Goal: Task Accomplishment & Management: Manage account settings

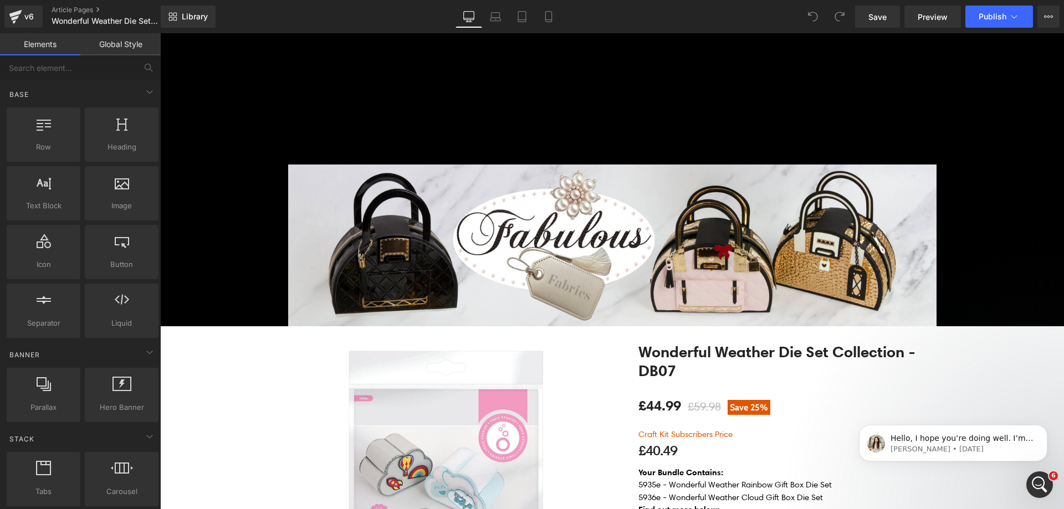
scroll to position [3120, 0]
click at [967, 438] on p "Hello, I hope you’re doing well. I’m reaching out to follow up on our ongoing c…" at bounding box center [961, 438] width 143 height 11
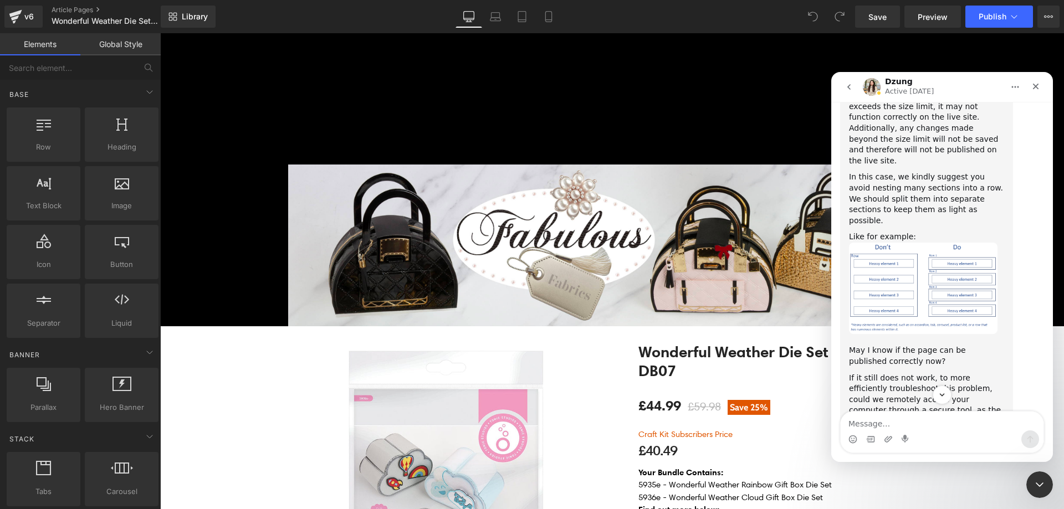
scroll to position [2965, 0]
click at [289, 266] on div at bounding box center [532, 238] width 1064 height 476
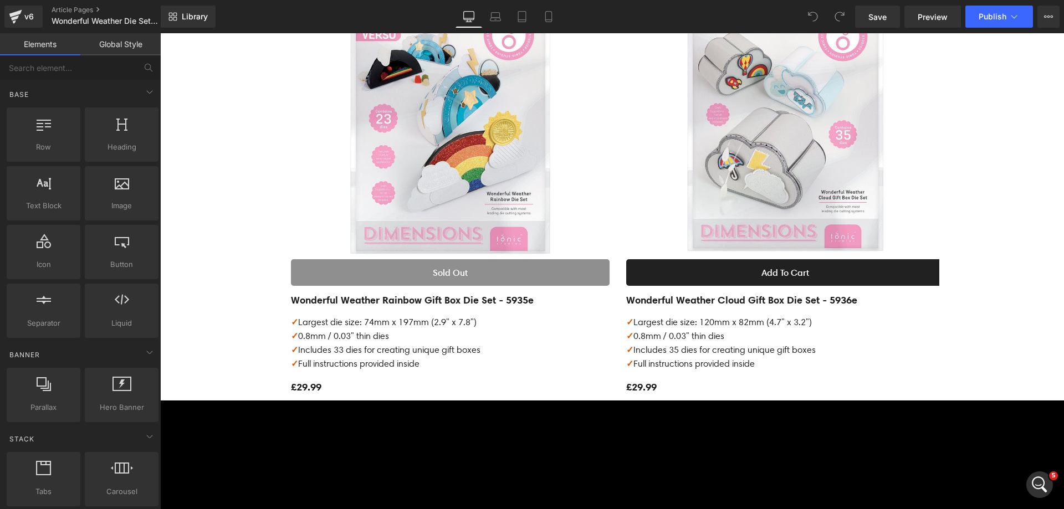
scroll to position [936, 0]
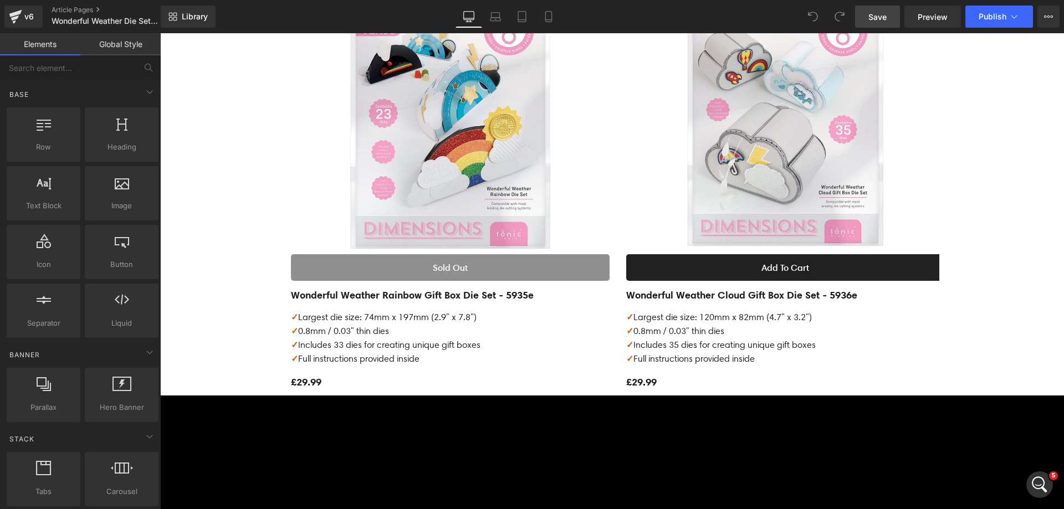
click at [865, 19] on link "Save" at bounding box center [877, 17] width 45 height 22
click at [21, 14] on icon at bounding box center [15, 17] width 13 height 28
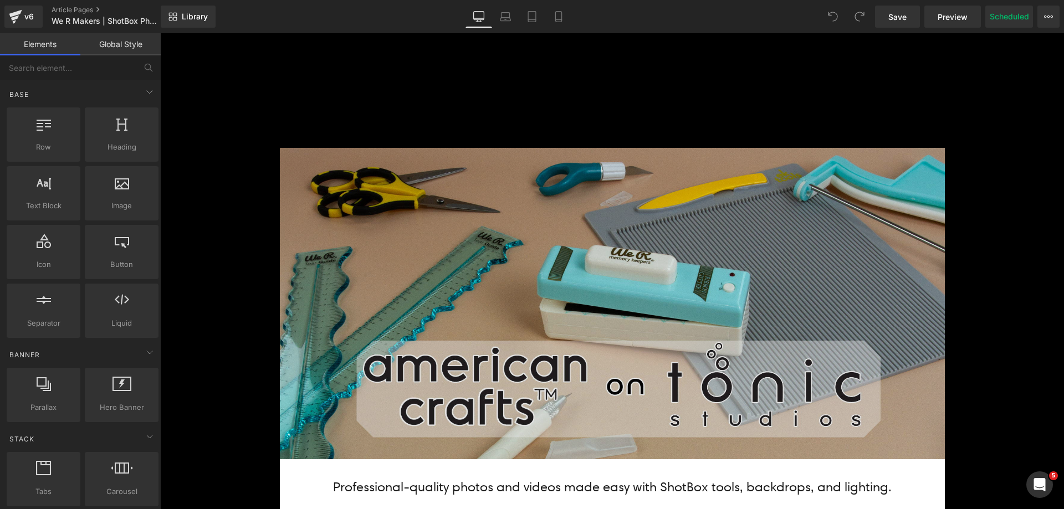
click at [432, 222] on img at bounding box center [612, 304] width 665 height 312
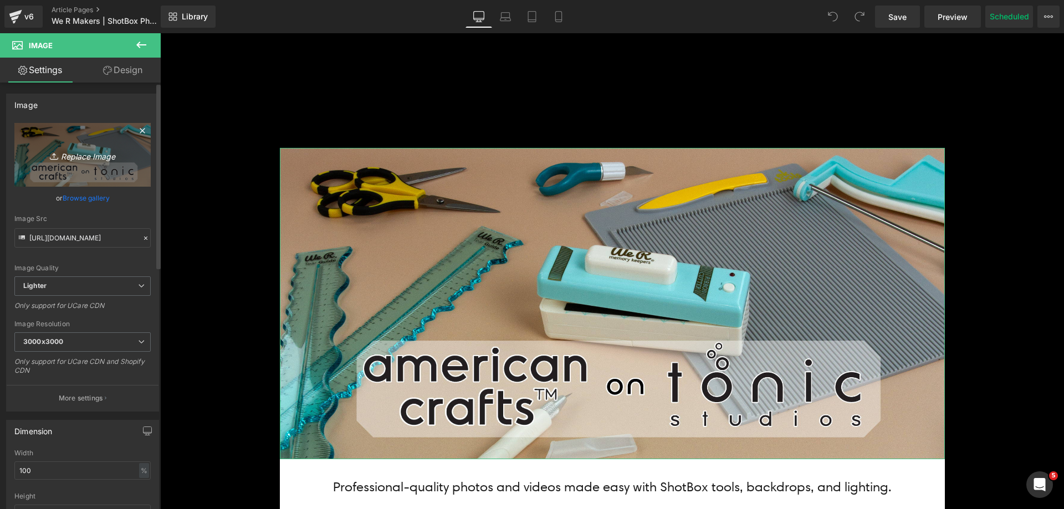
click at [50, 158] on icon at bounding box center [55, 156] width 11 height 11
type input "C:\fakepath\Spin-It + Shotbox Banner_Top.jpg"
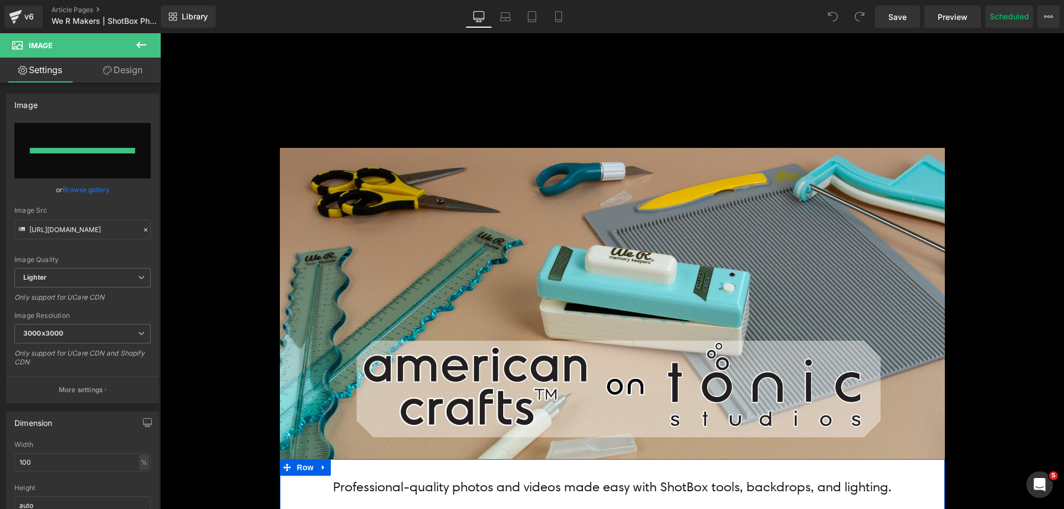
type input "https://ucarecdn.com/34bc6f01-67ca-4610-9857-84b0ab028896/-/format/auto/-/previ…"
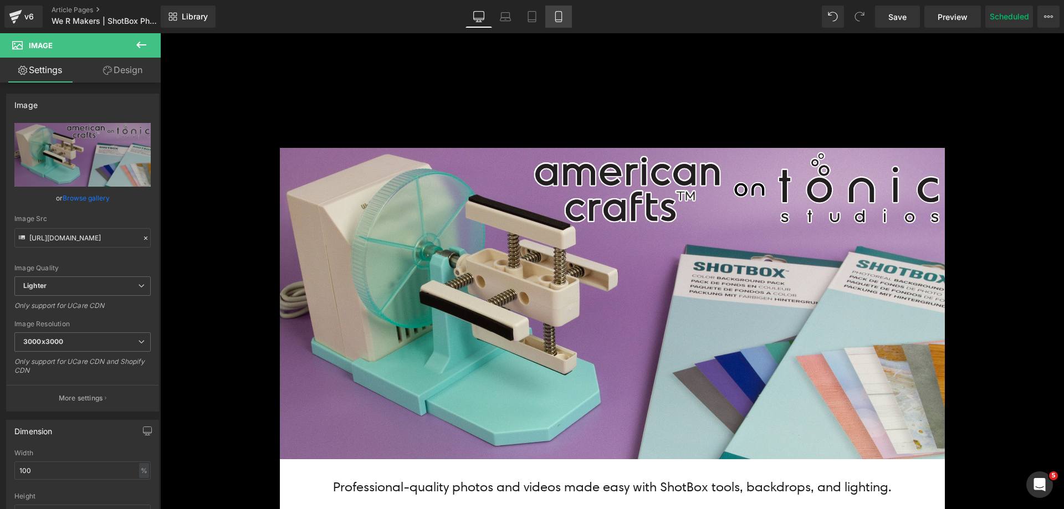
click at [564, 12] on icon at bounding box center [558, 16] width 11 height 11
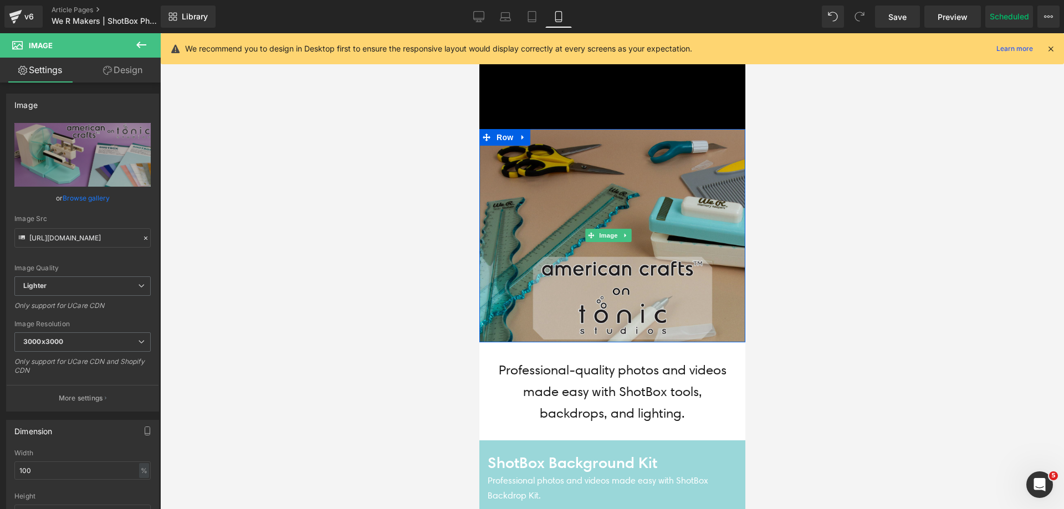
click at [594, 183] on img at bounding box center [612, 235] width 266 height 213
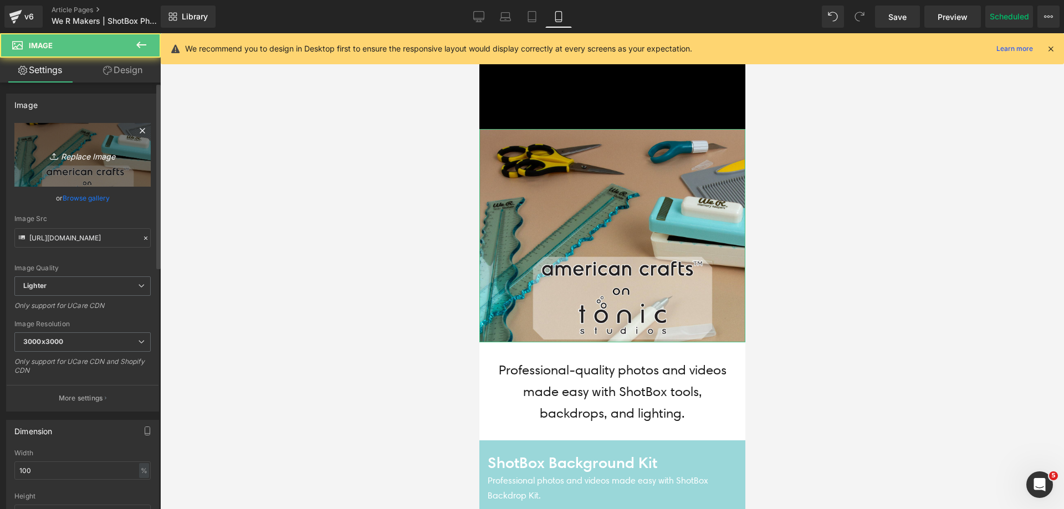
click at [57, 154] on icon at bounding box center [55, 156] width 11 height 11
type input "C:\fakepath\Spin-It + Shotbox Banner_Mobile Top.jpg"
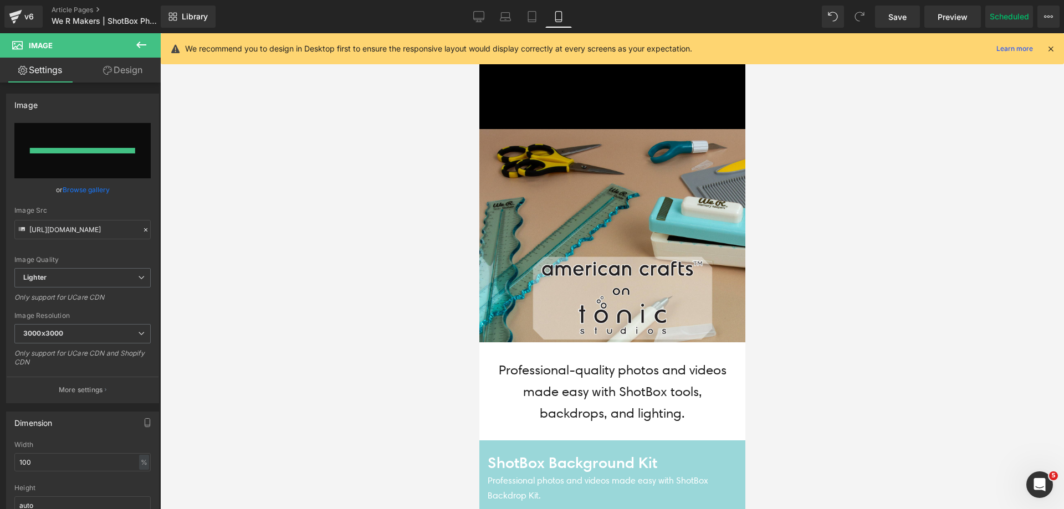
type input "https://ucarecdn.com/1bebd6b6-e382-4da7-8614-211a6116052a/-/format/auto/-/previ…"
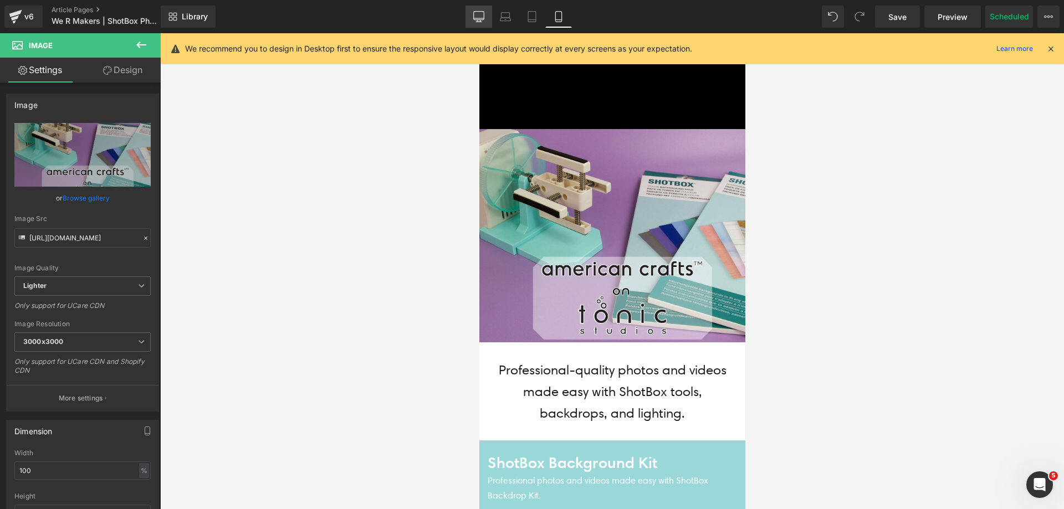
click at [473, 14] on icon at bounding box center [478, 16] width 11 height 11
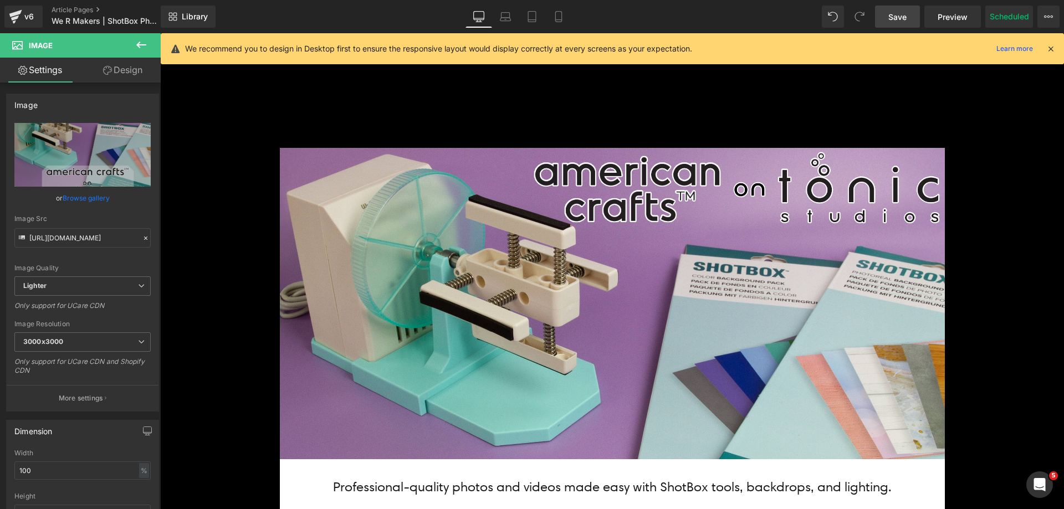
click at [909, 17] on link "Save" at bounding box center [897, 17] width 45 height 22
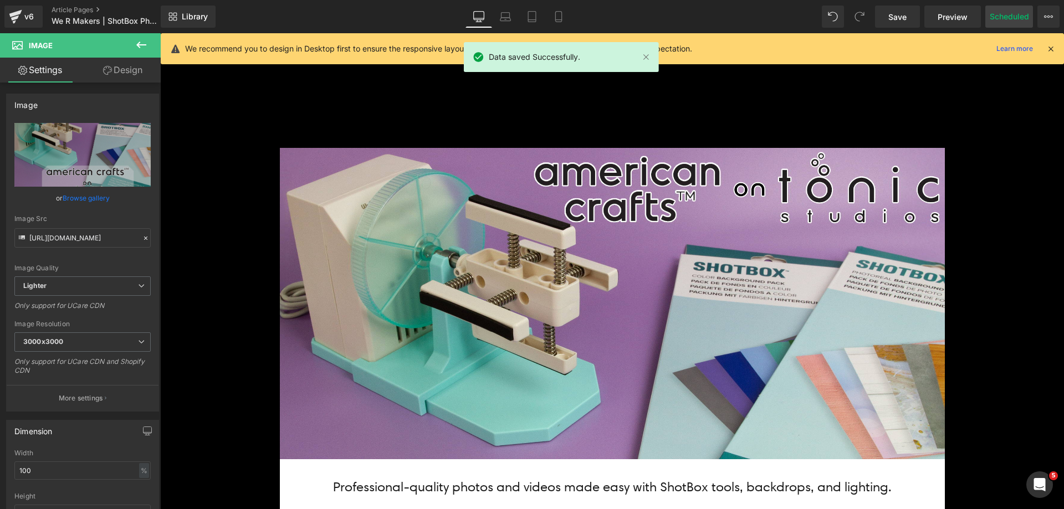
click at [1010, 19] on button "Scheduled" at bounding box center [1009, 17] width 48 height 22
select select
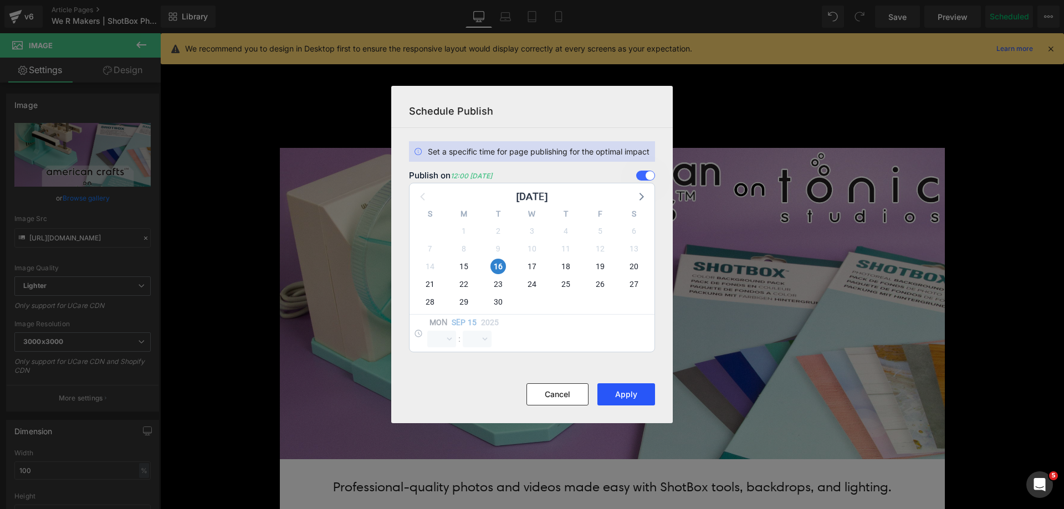
click at [611, 396] on button "Apply" at bounding box center [626, 394] width 58 height 22
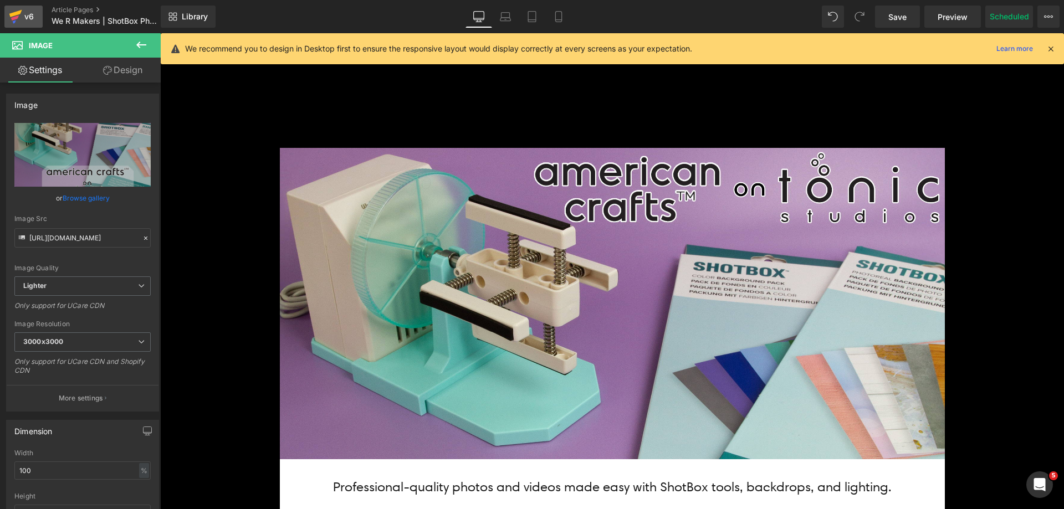
click at [24, 19] on div "v6" at bounding box center [29, 16] width 14 height 14
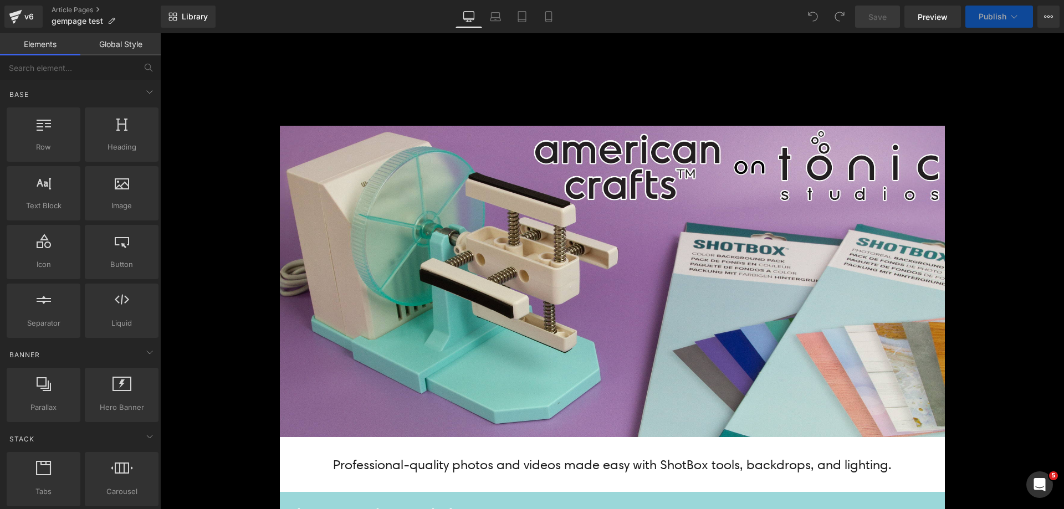
scroll to position [44, 0]
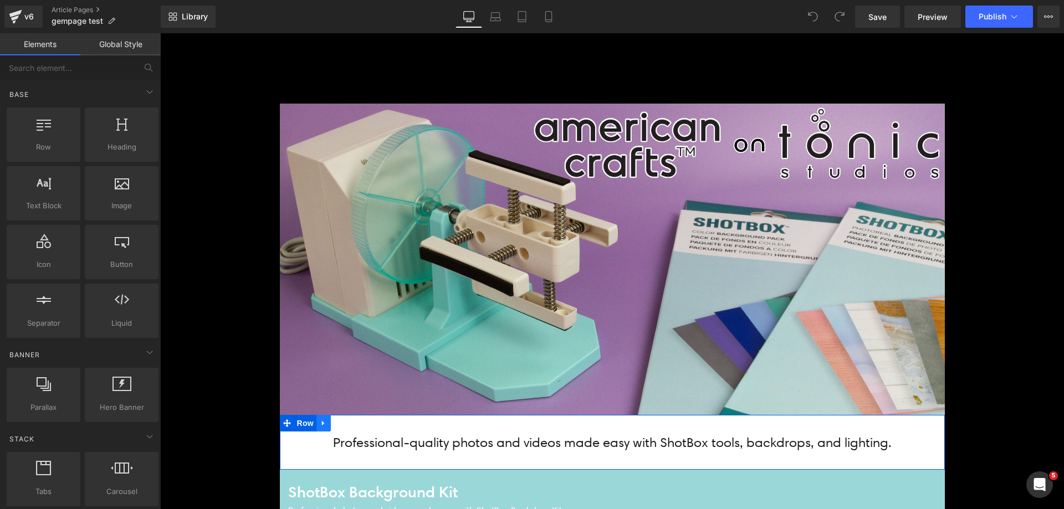
click at [318, 428] on link at bounding box center [323, 423] width 14 height 17
click at [349, 425] on icon at bounding box center [353, 423] width 8 height 8
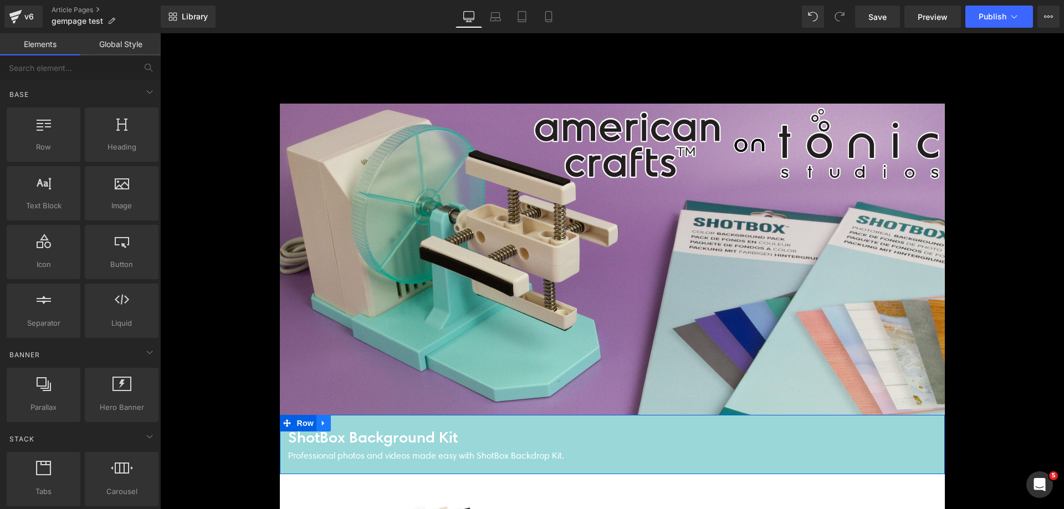
click at [316, 424] on link at bounding box center [323, 423] width 14 height 17
click at [352, 426] on link at bounding box center [352, 423] width 14 height 17
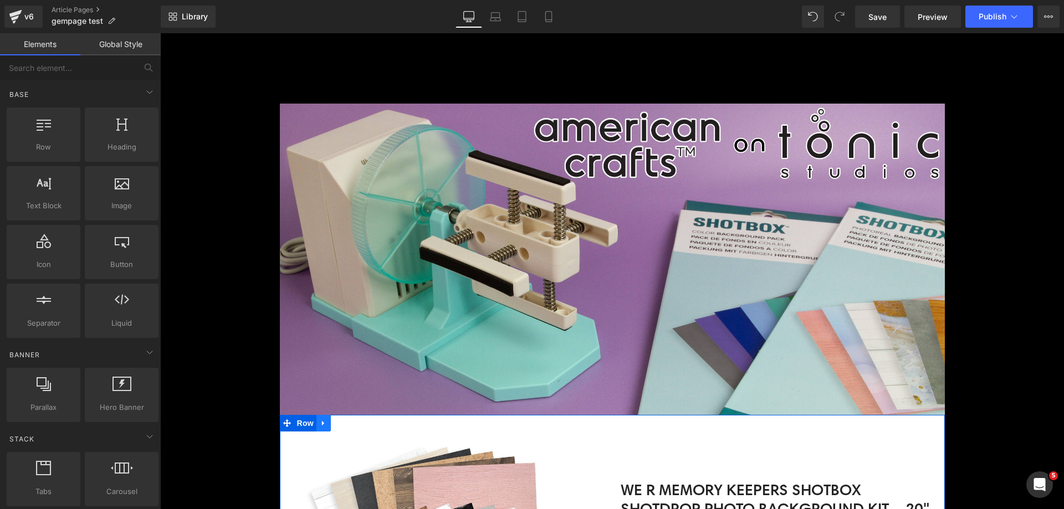
click at [322, 423] on icon at bounding box center [323, 423] width 2 height 5
click at [349, 425] on icon at bounding box center [353, 423] width 8 height 8
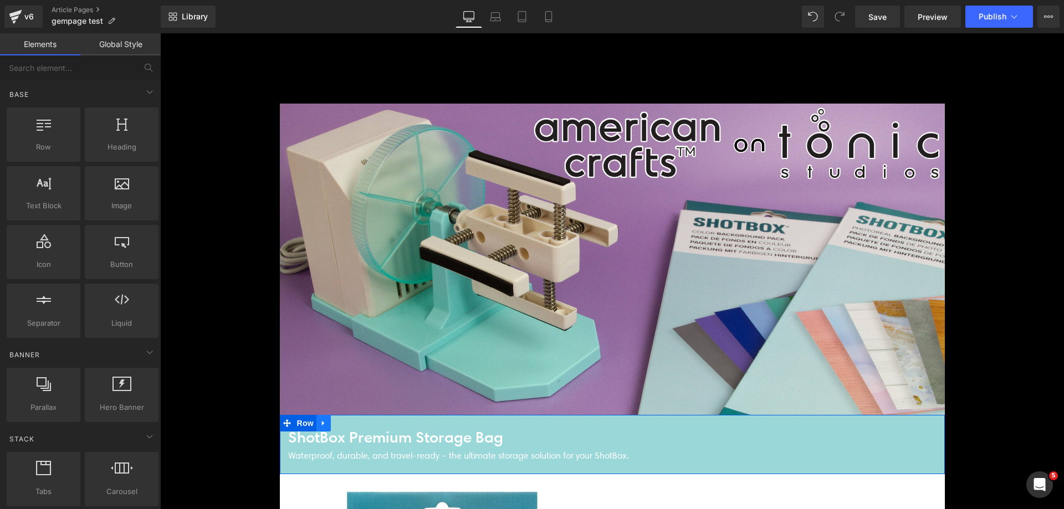
click at [320, 420] on icon at bounding box center [324, 423] width 8 height 8
click at [349, 422] on icon at bounding box center [353, 423] width 8 height 8
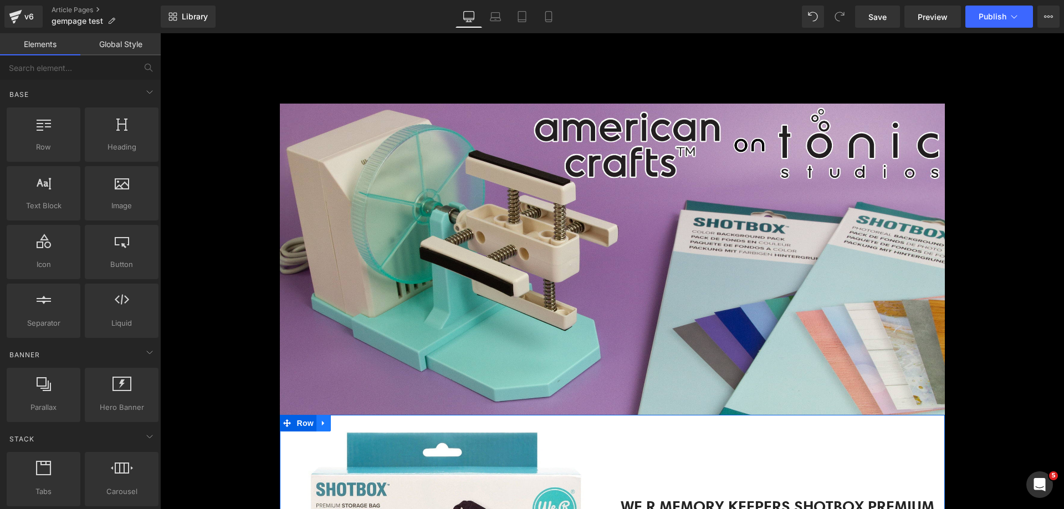
click at [320, 422] on icon at bounding box center [324, 423] width 8 height 8
click at [349, 423] on icon at bounding box center [353, 423] width 8 height 8
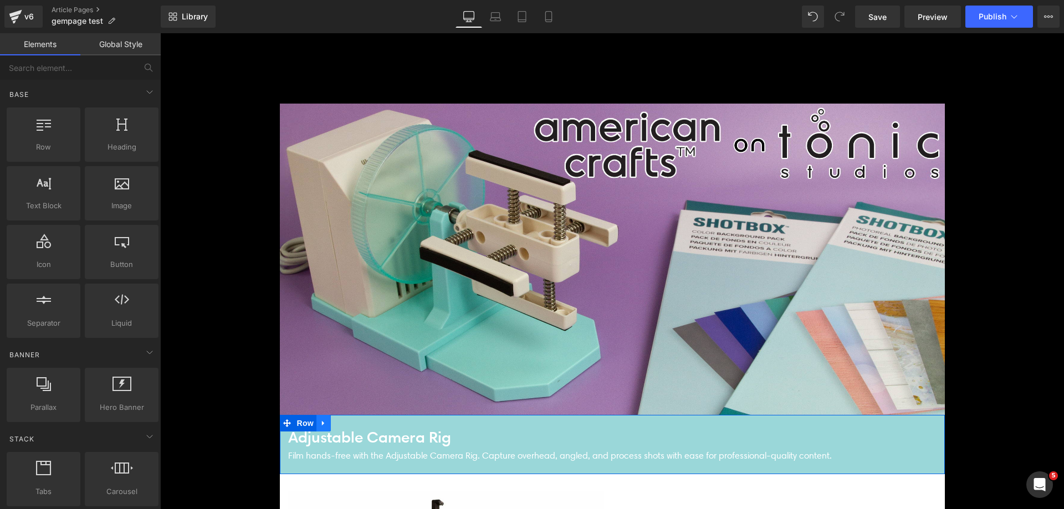
click at [320, 422] on icon at bounding box center [324, 423] width 8 height 8
click at [349, 423] on icon at bounding box center [353, 423] width 8 height 8
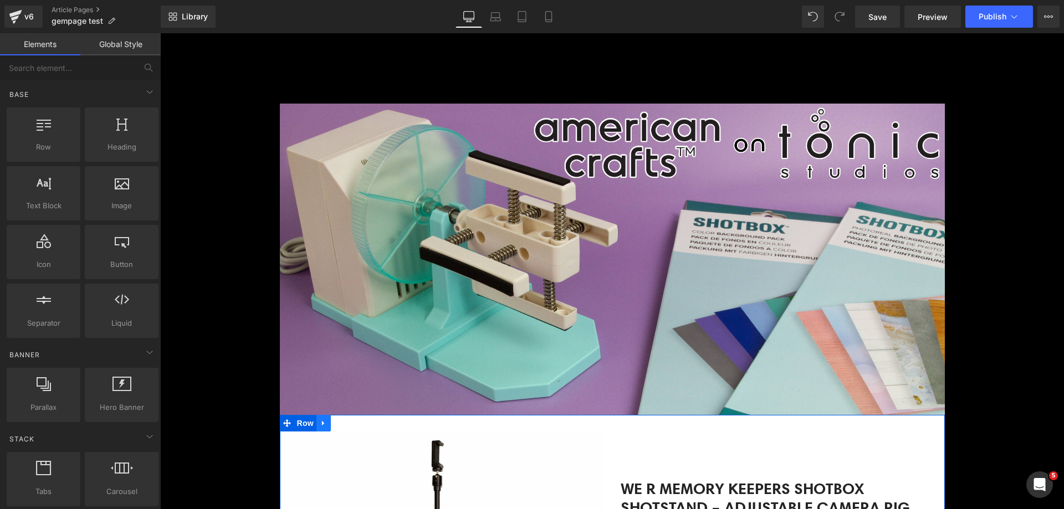
click at [320, 425] on icon at bounding box center [324, 423] width 8 height 8
click at [349, 424] on icon at bounding box center [353, 423] width 8 height 8
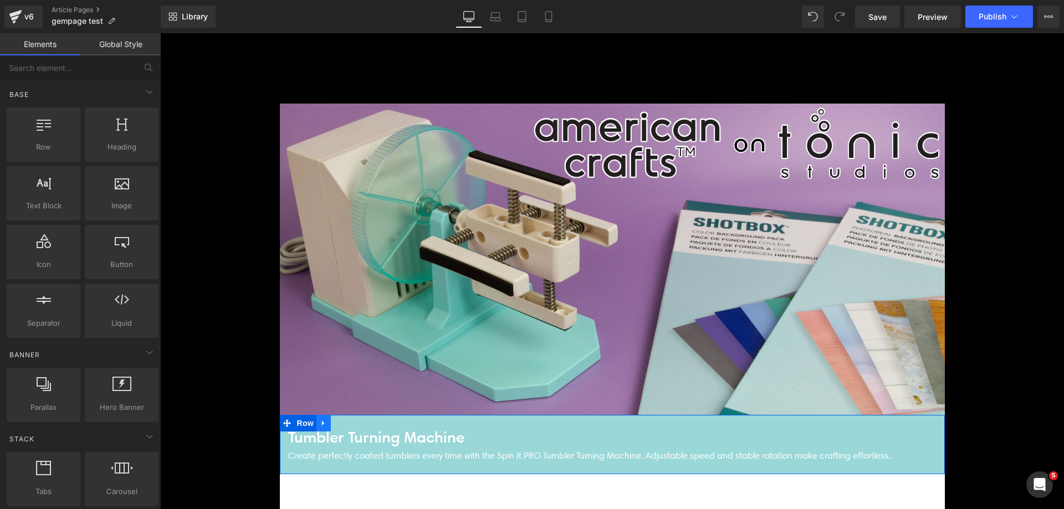
click at [320, 421] on icon at bounding box center [324, 423] width 8 height 8
click at [350, 425] on icon at bounding box center [353, 423] width 8 height 8
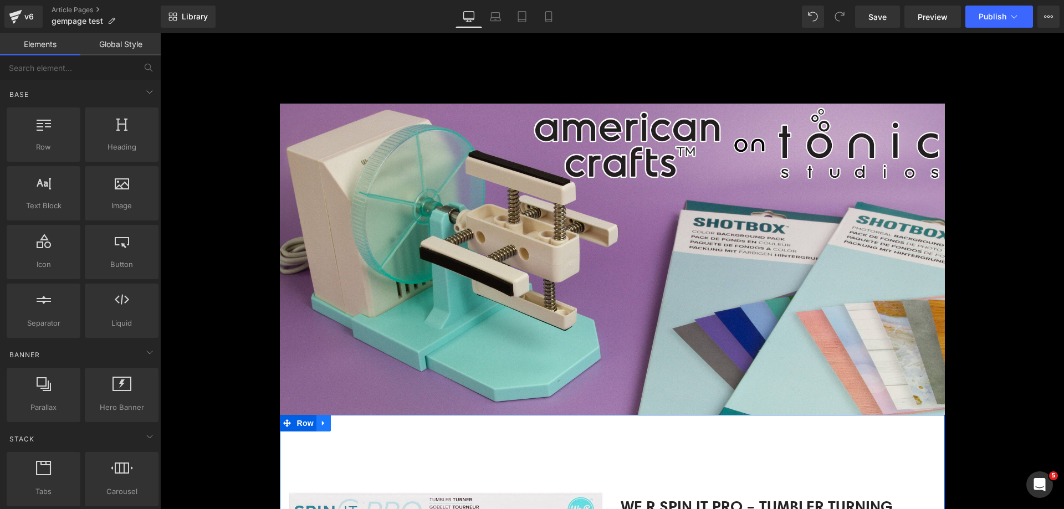
click at [320, 423] on icon at bounding box center [324, 423] width 8 height 8
click at [349, 425] on icon at bounding box center [353, 423] width 8 height 8
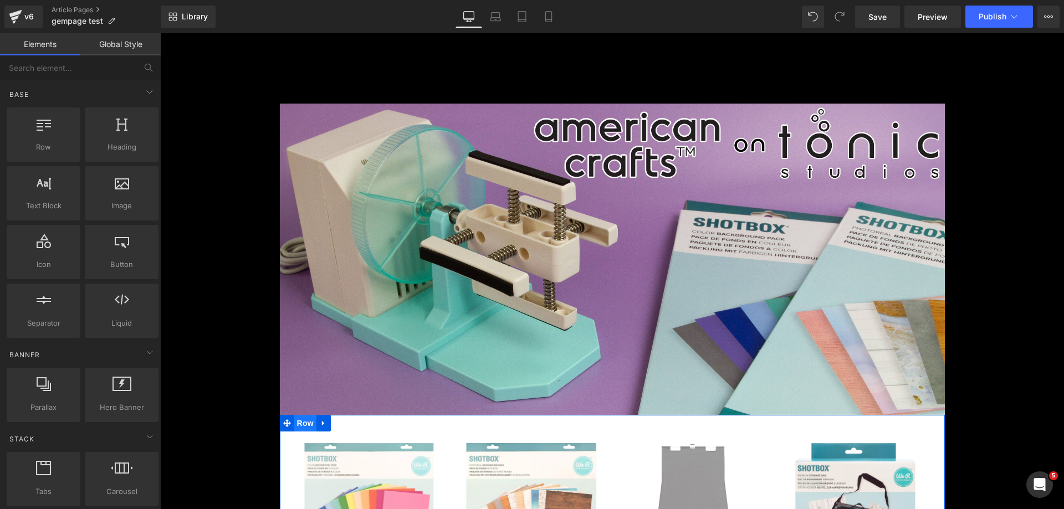
click at [309, 421] on span "Row" at bounding box center [305, 423] width 22 height 17
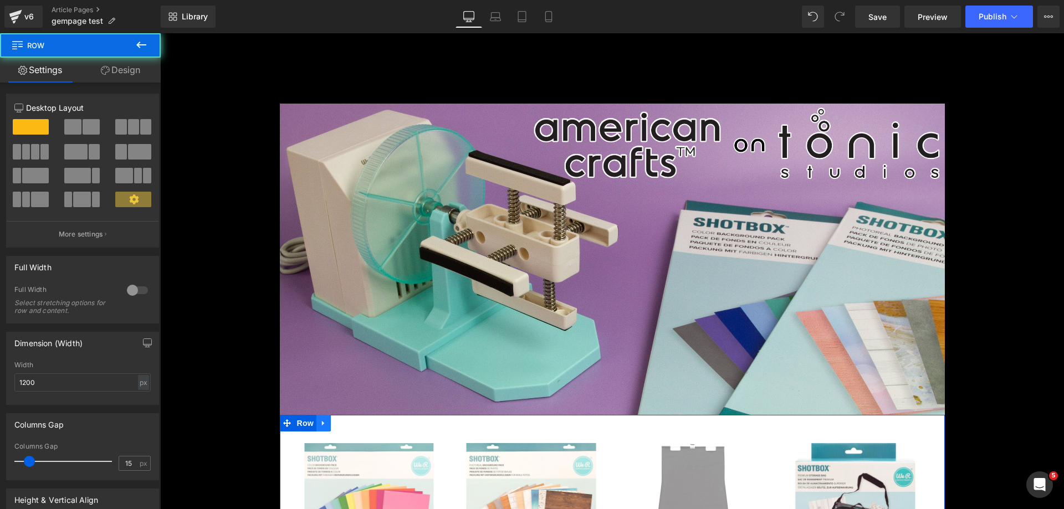
click at [320, 424] on icon at bounding box center [324, 423] width 8 height 8
click at [349, 422] on icon at bounding box center [353, 423] width 8 height 8
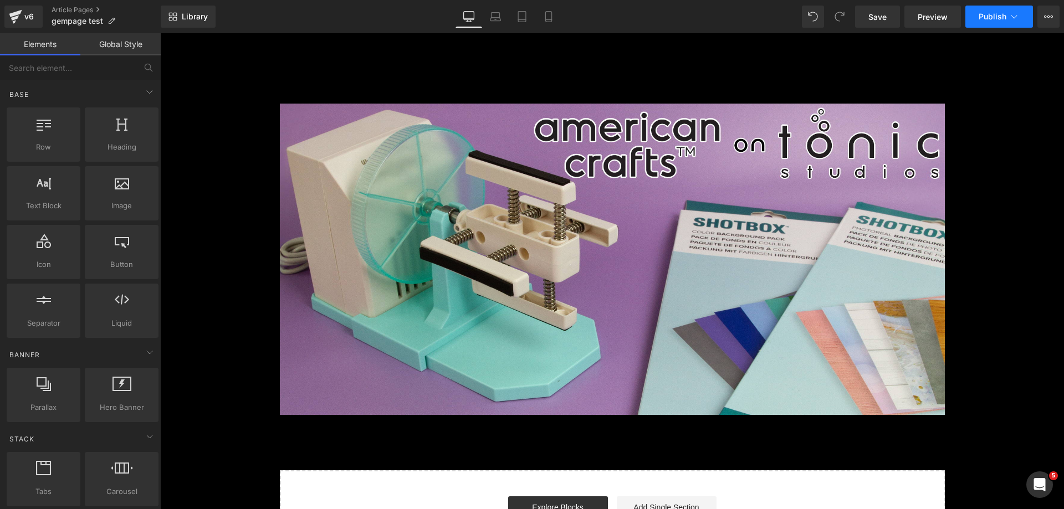
click at [1013, 18] on icon at bounding box center [1014, 16] width 6 height 3
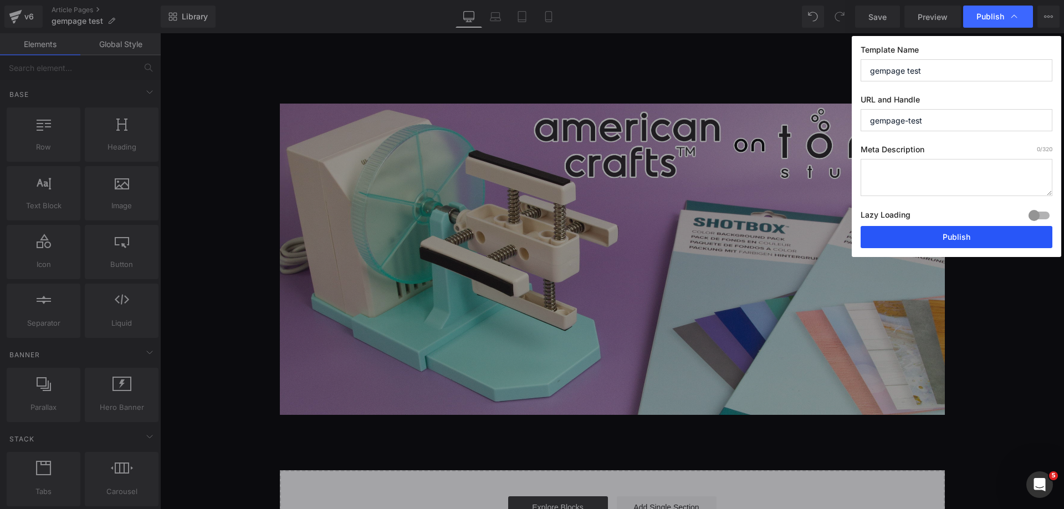
click at [923, 230] on button "Publish" at bounding box center [956, 237] width 192 height 22
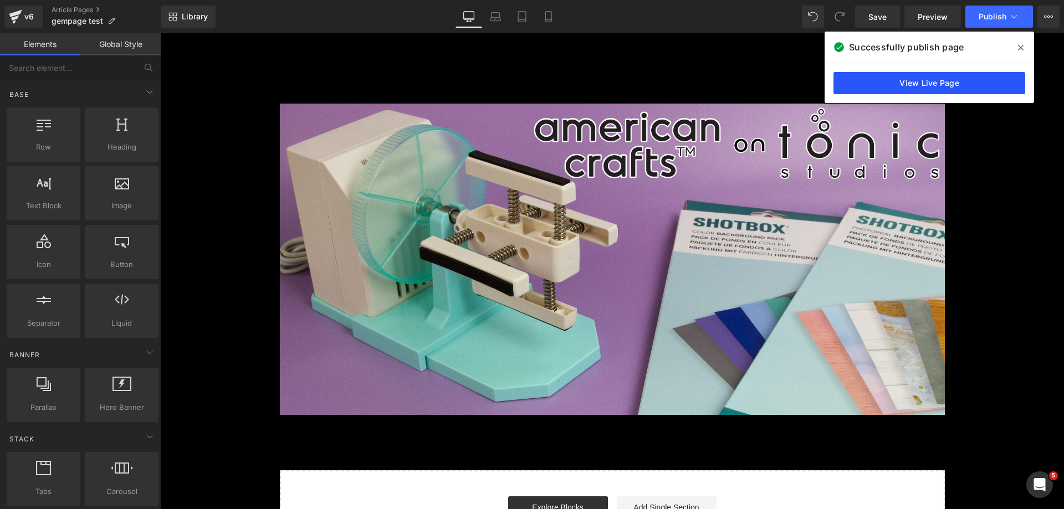
click at [901, 80] on link "View Live Page" at bounding box center [929, 83] width 192 height 22
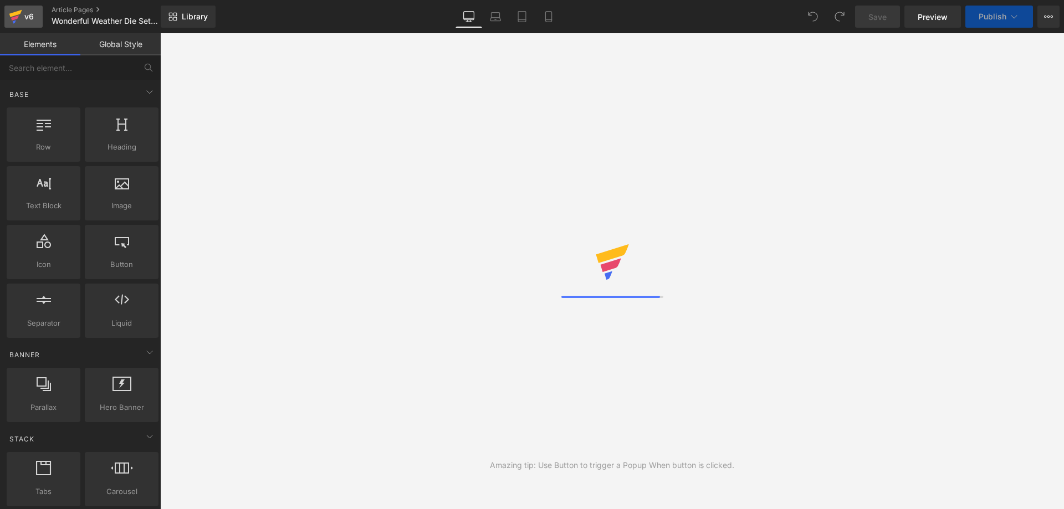
click at [31, 19] on div "v6" at bounding box center [29, 16] width 14 height 14
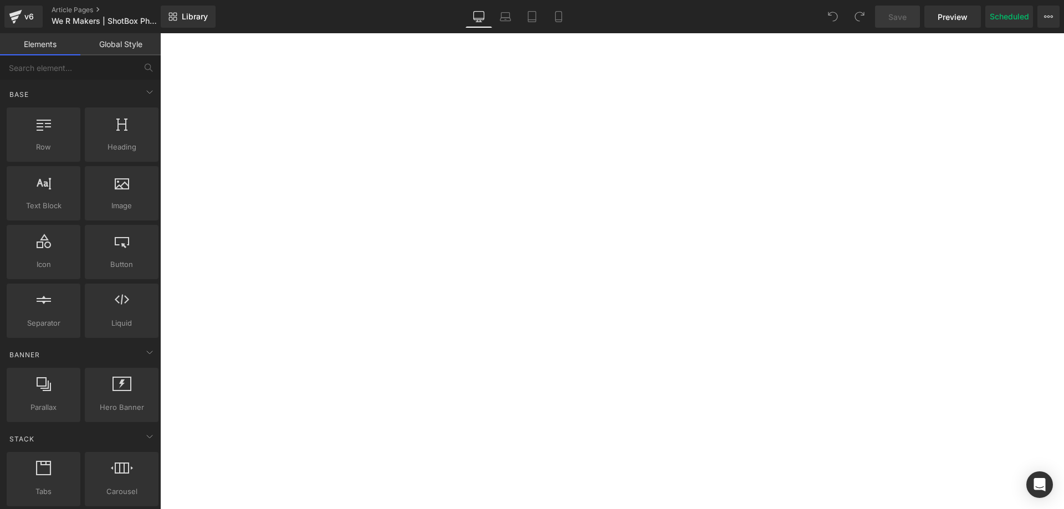
click at [1046, 27] on button "View Live Page View with current Template Save Template to Library Schedule Pub…" at bounding box center [1048, 17] width 22 height 22
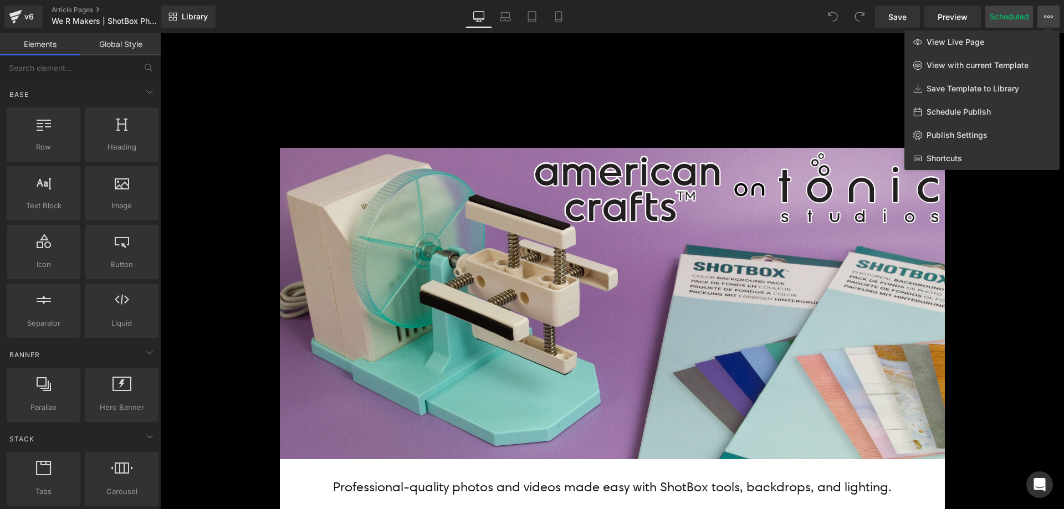
click at [1001, 19] on button "Scheduled" at bounding box center [1009, 17] width 48 height 22
select select
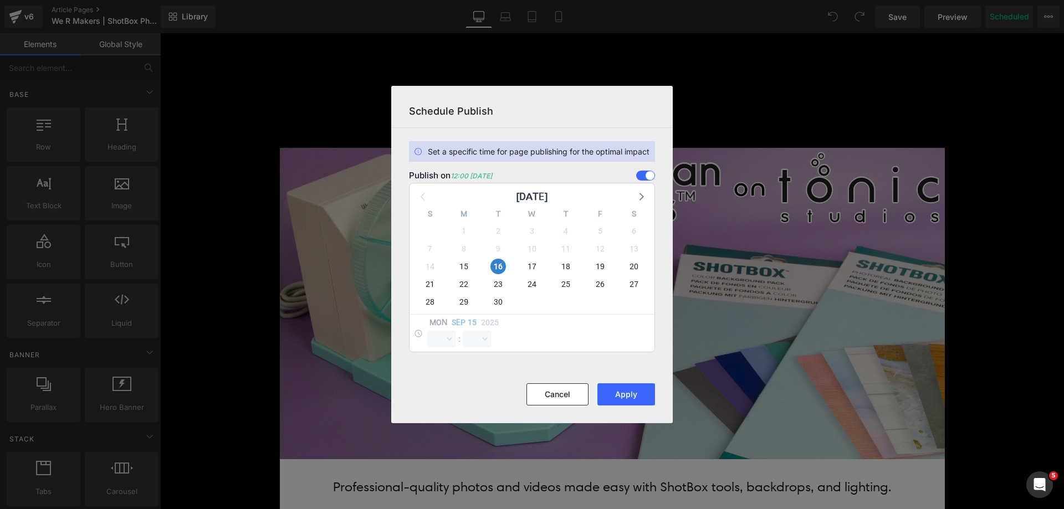
click at [647, 177] on span at bounding box center [645, 176] width 19 height 10
click at [0, 0] on input "checkbox" at bounding box center [0, 0] width 0 height 0
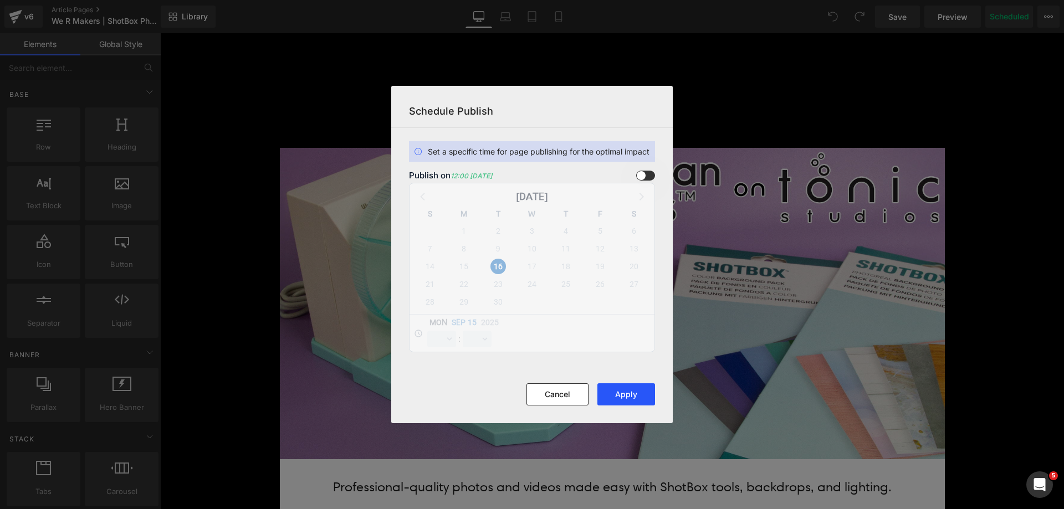
click at [630, 404] on button "Apply" at bounding box center [626, 394] width 58 height 22
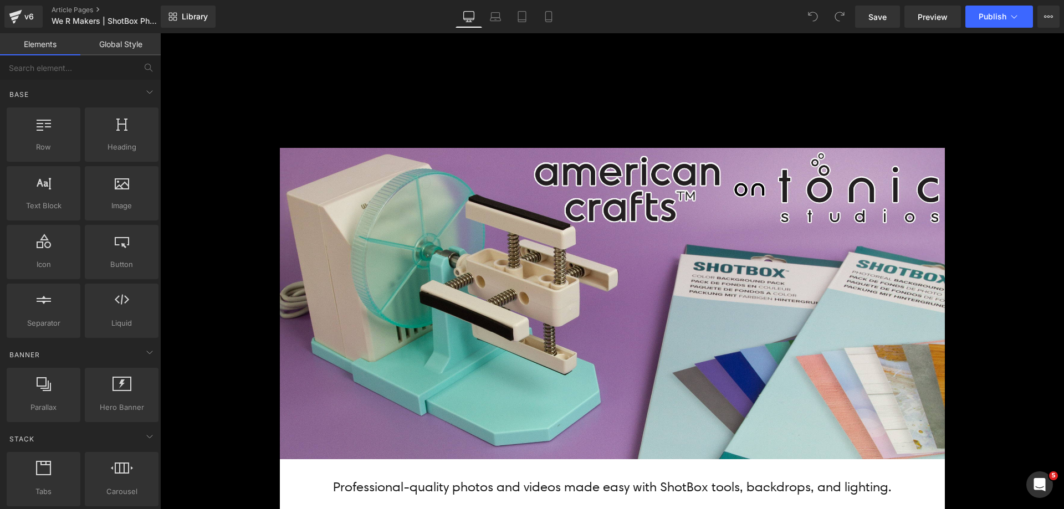
click at [1003, 21] on span "Publish" at bounding box center [992, 16] width 28 height 9
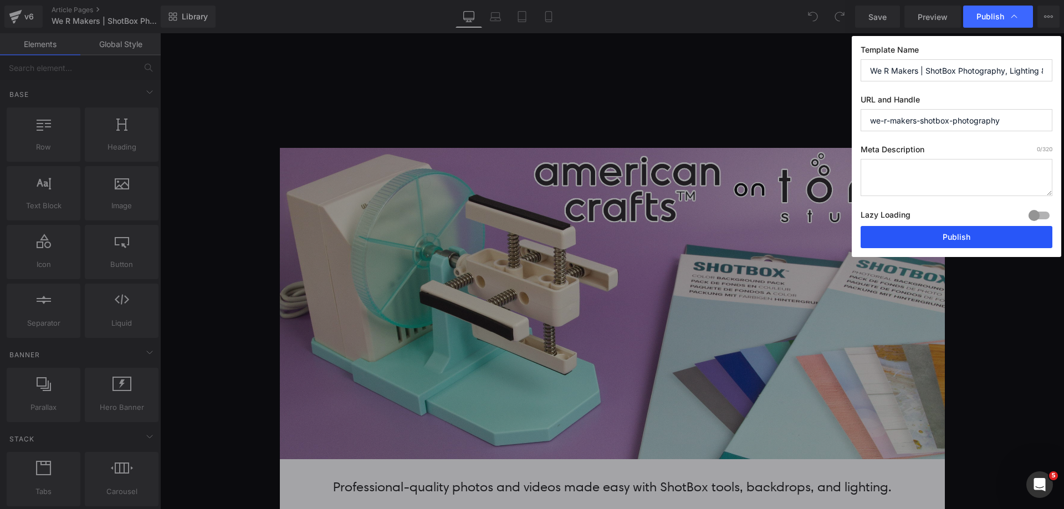
click at [917, 243] on button "Publish" at bounding box center [956, 237] width 192 height 22
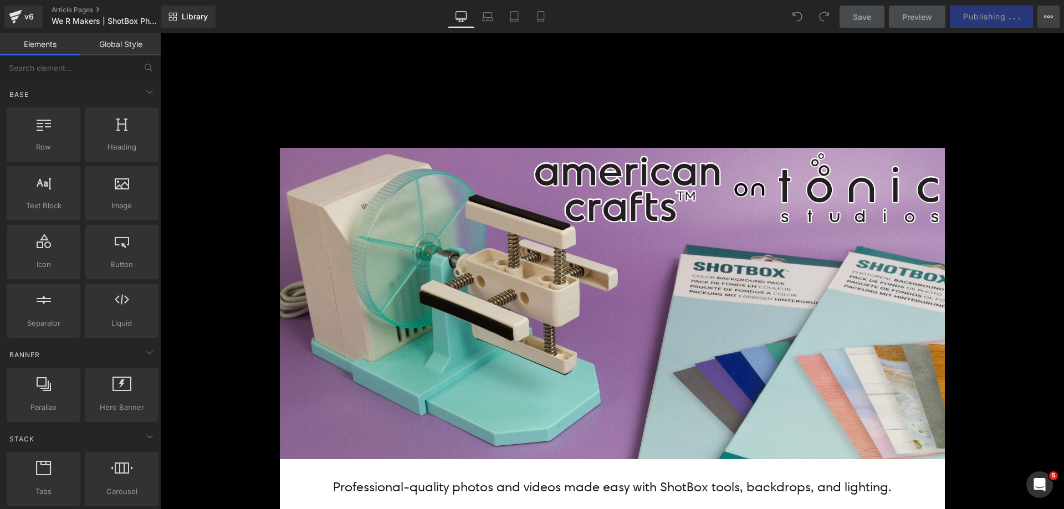
click at [1044, 22] on button "View Live Page View with current Template Save Template to Library Schedule Pub…" at bounding box center [1048, 17] width 22 height 22
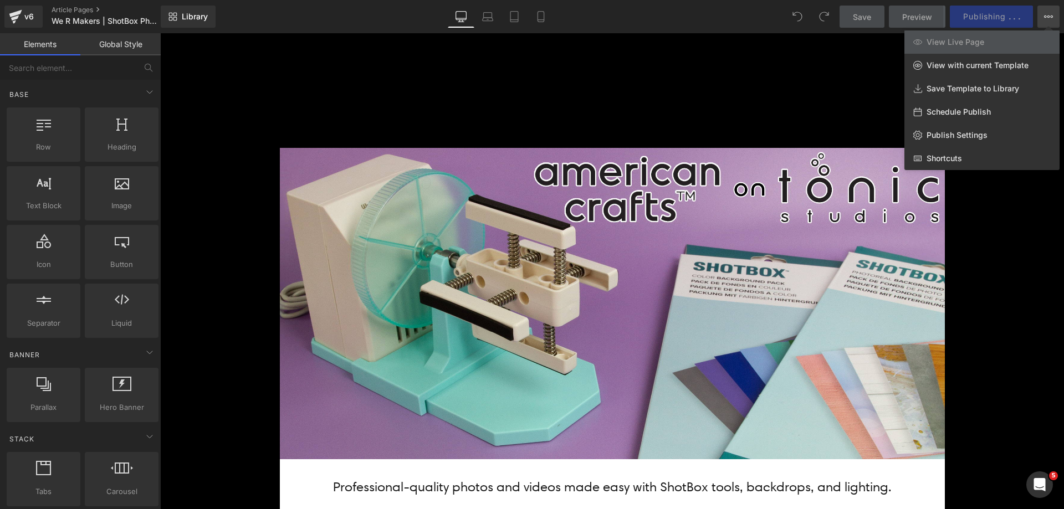
click at [1044, 16] on icon at bounding box center [1045, 17] width 3 height 2
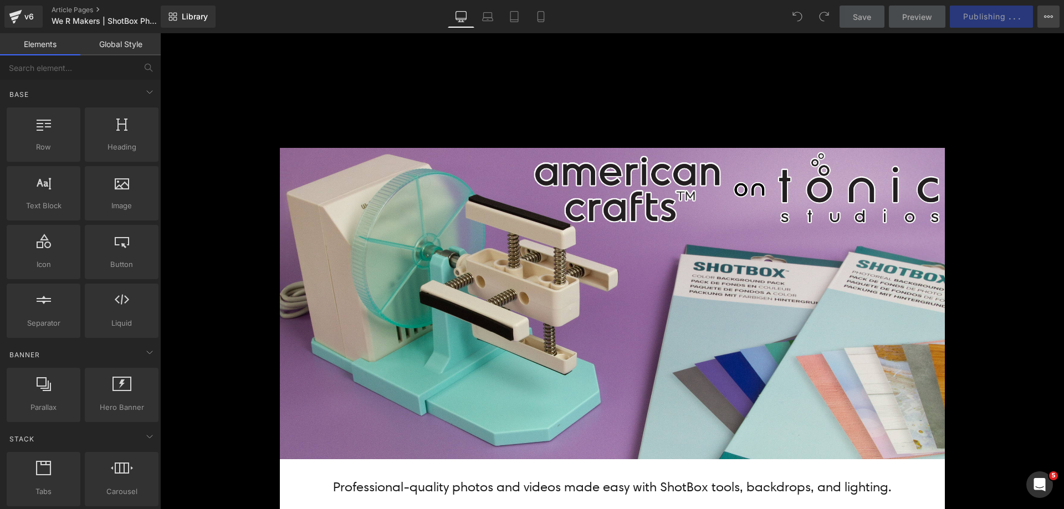
click at [1044, 16] on icon at bounding box center [1045, 17] width 3 height 2
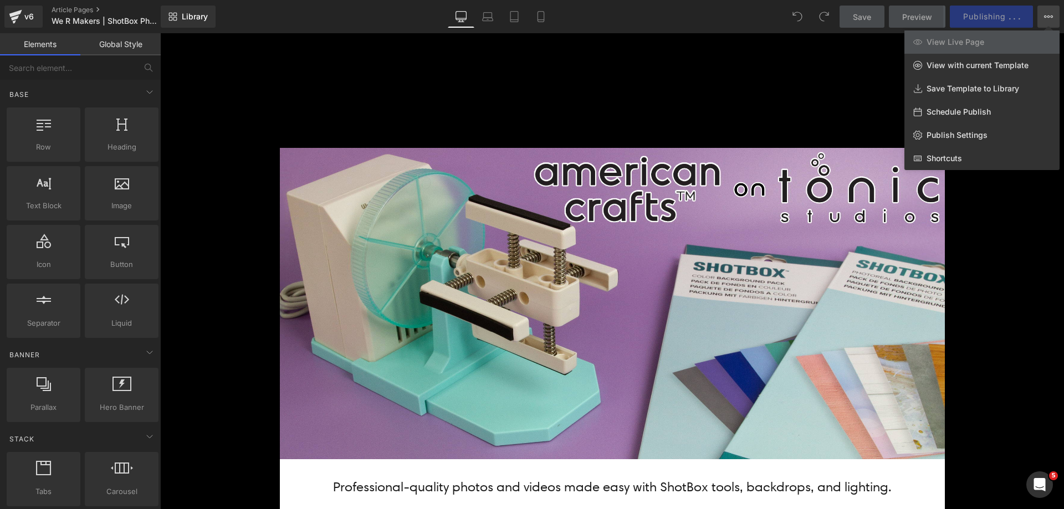
click at [972, 108] on span "Schedule Publish" at bounding box center [958, 112] width 64 height 10
select select
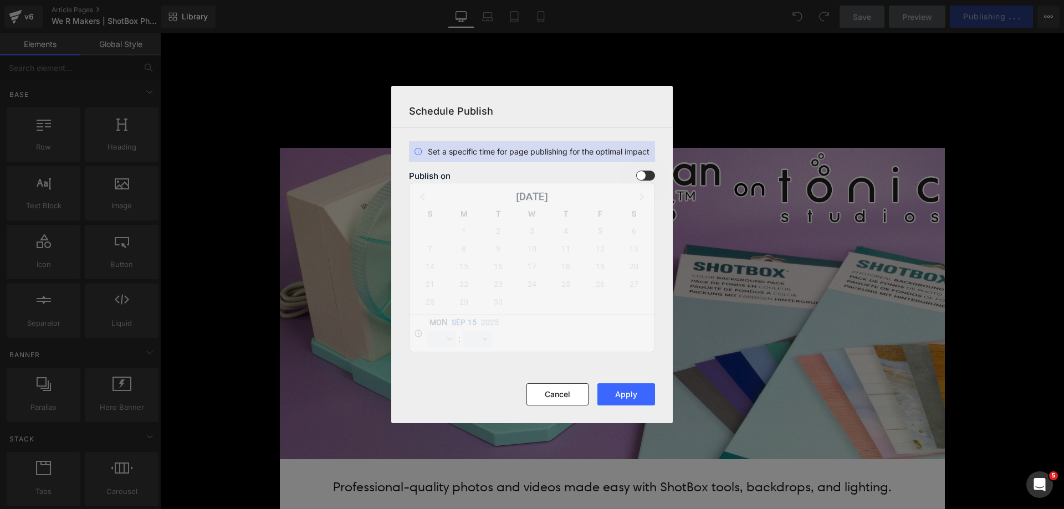
click at [644, 177] on span at bounding box center [645, 176] width 19 height 10
click at [0, 0] on input "checkbox" at bounding box center [0, 0] width 0 height 0
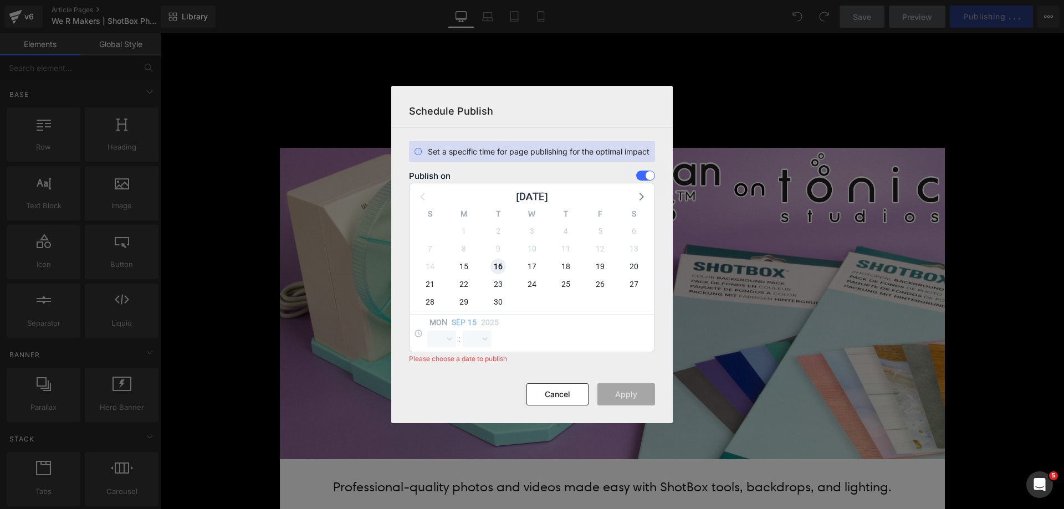
click at [497, 264] on span "16" at bounding box center [498, 267] width 16 height 16
select select "21"
select select "56"
click at [448, 335] on select "00 01 02 03 04 05 06 07 08 09 10 11 12 13 14 15 16 17 18 19 20 21 22 23" at bounding box center [441, 339] width 29 height 17
click at [427, 331] on select "00 01 02 03 04 05 06 07 08 09 10 11 12 13 14 15 16 17 18 19 20 21 22 23" at bounding box center [441, 339] width 29 height 17
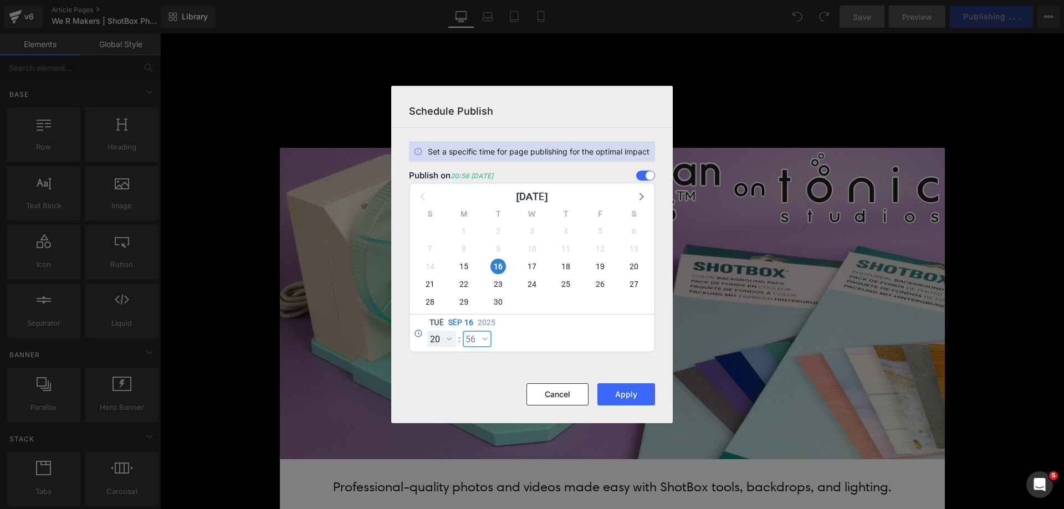
click at [467, 335] on select "00 01 02 03 04 05 06 07 08 09 10 11 12 13 14 15 16 17 18 19 20 21 22 23 24 25 2…" at bounding box center [477, 339] width 29 height 17
click at [439, 335] on select "00 01 02 03 04 05 06 07 08 09 10 11 12 13 14 15 16 17 18 19 20 21 22 23" at bounding box center [441, 339] width 29 height 17
click at [427, 331] on select "00 01 02 03 04 05 06 07 08 09 10 11 12 13 14 15 16 17 18 19 20 21 22 23" at bounding box center [441, 339] width 29 height 17
select select "12"
click at [478, 335] on select "00 01 02 03 04 05 06 07 08 09 10 11 12 13 14 15 16 17 18 19 20 21 22 23 24 25 2…" at bounding box center [477, 339] width 29 height 17
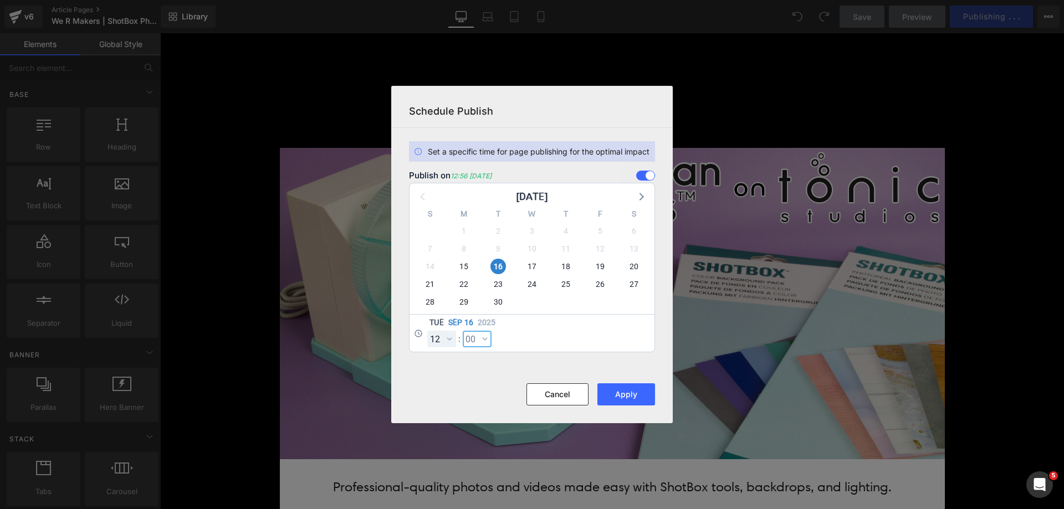
click at [463, 331] on select "00 01 02 03 04 05 06 07 08 09 10 11 12 13 14 15 16 17 18 19 20 21 22 23 24 25 2…" at bounding box center [477, 339] width 29 height 17
select select "0"
click at [617, 399] on button "Apply" at bounding box center [626, 394] width 58 height 22
